Goal: Communication & Community: Ask a question

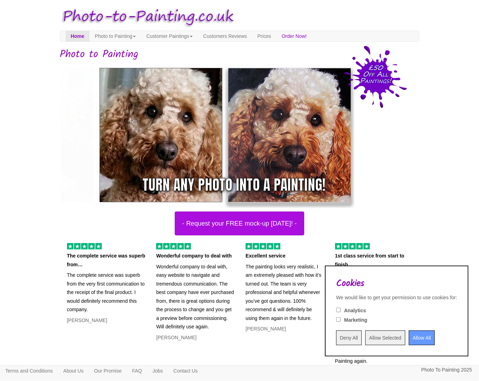
click at [409, 336] on input "Allow All" at bounding box center [422, 338] width 26 height 15
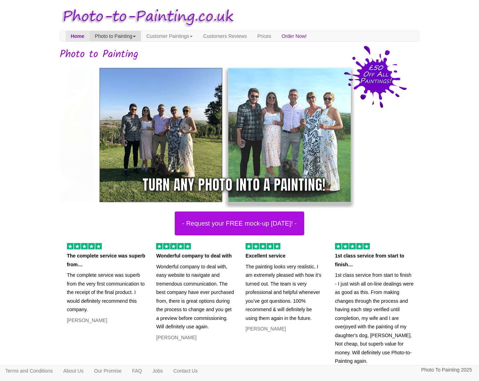
click at [120, 33] on link "Photo to Painting" at bounding box center [115, 36] width 52 height 11
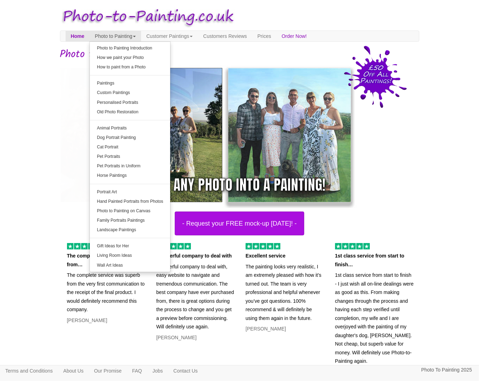
click at [120, 33] on link "Photo to Painting" at bounding box center [115, 36] width 52 height 11
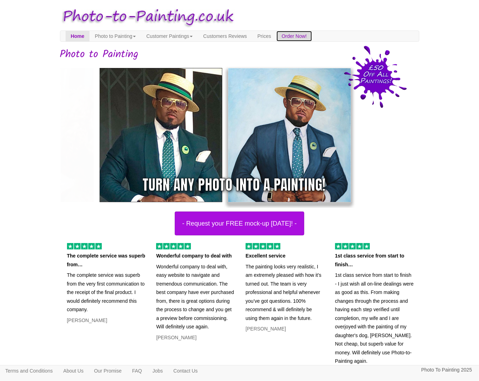
click at [312, 36] on link "Order Now!" at bounding box center [295, 36] width 36 height 11
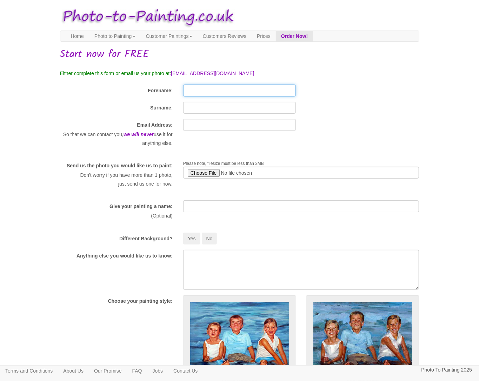
click at [197, 91] on input "Forename" at bounding box center [239, 91] width 113 height 12
type input "Jeff"
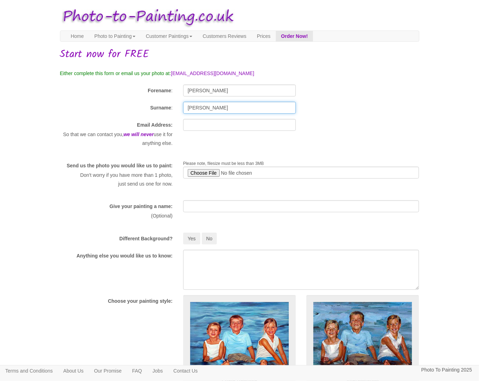
type input "Hardman"
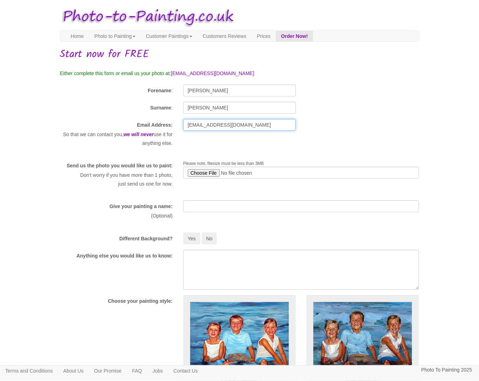
type input "jhardman@landmarkchambers.co.uk"
